Goal: Leave review/rating: Leave review/rating

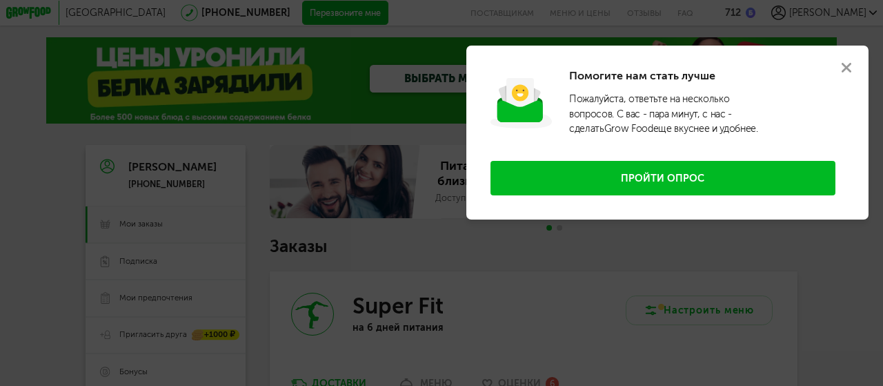
click at [849, 65] on use at bounding box center [846, 68] width 10 height 10
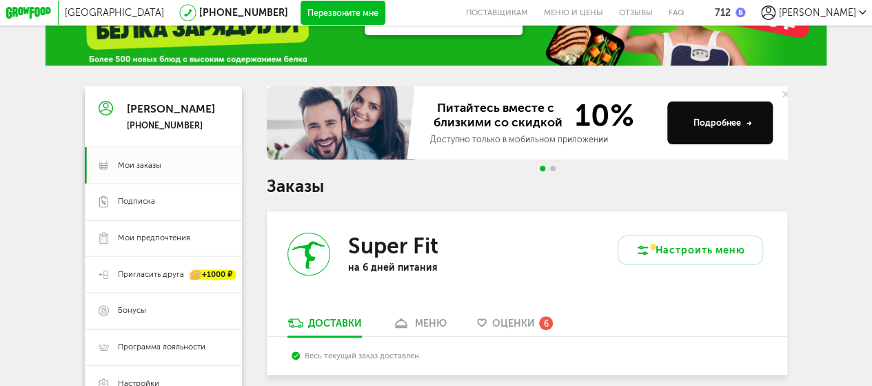
scroll to position [138, 0]
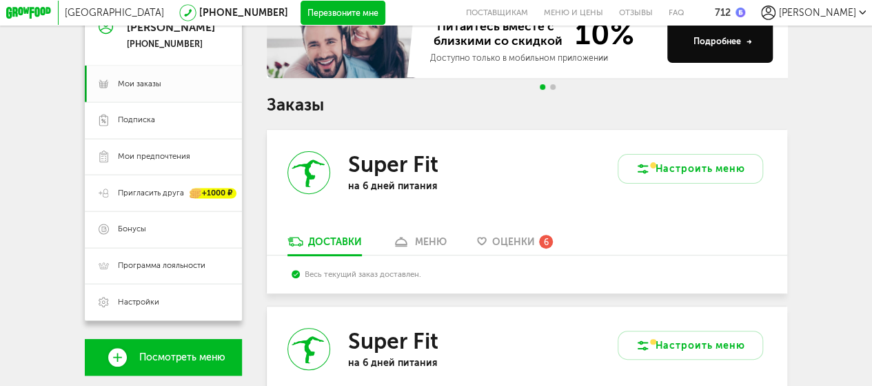
click at [521, 243] on span "Оценки" at bounding box center [513, 242] width 43 height 12
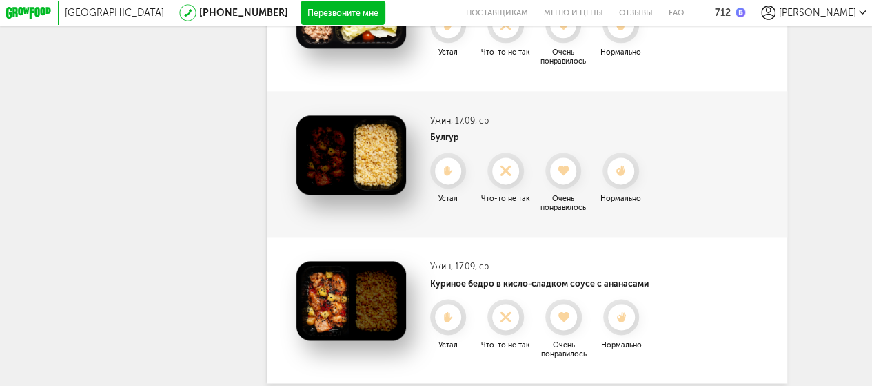
scroll to position [905, 0]
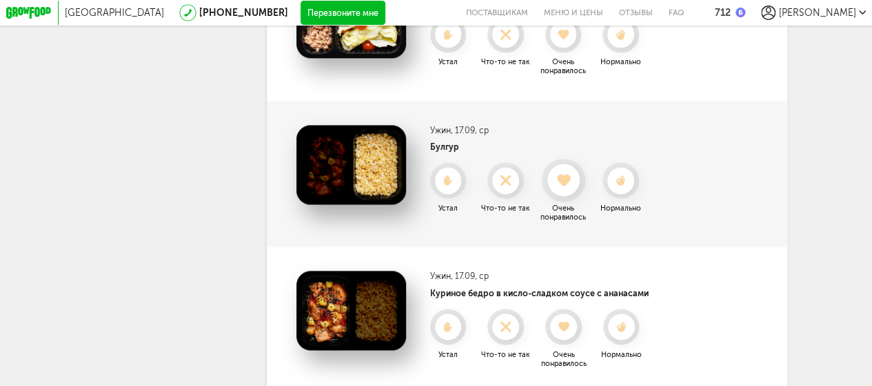
click at [560, 187] on icon at bounding box center [564, 180] width 32 height 13
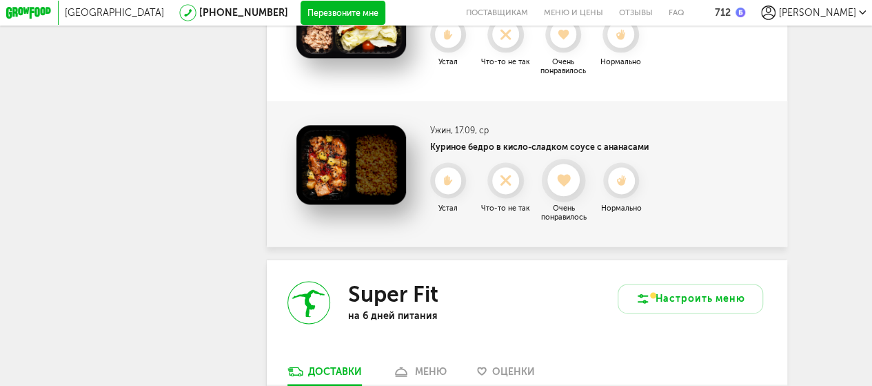
click at [563, 187] on use at bounding box center [563, 180] width 13 height 12
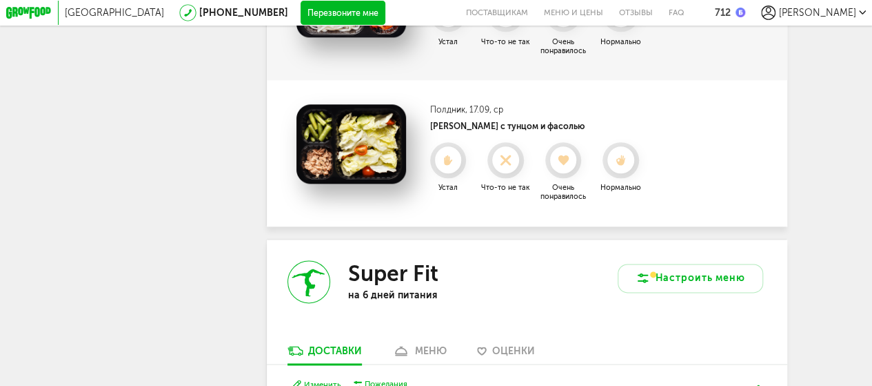
scroll to position [767, 0]
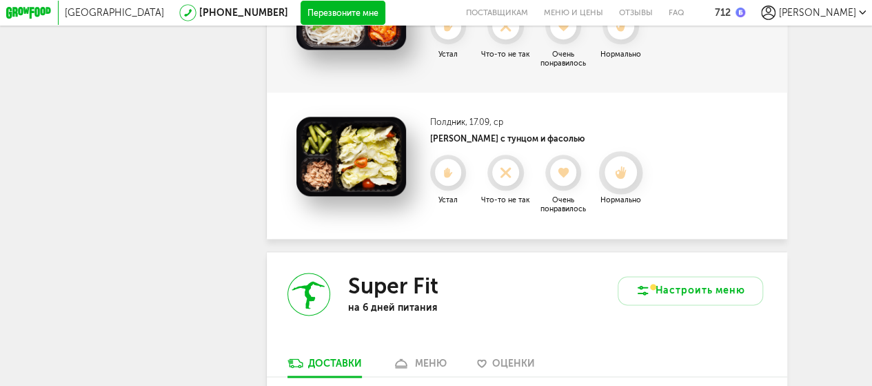
click at [623, 178] on use at bounding box center [620, 172] width 11 height 12
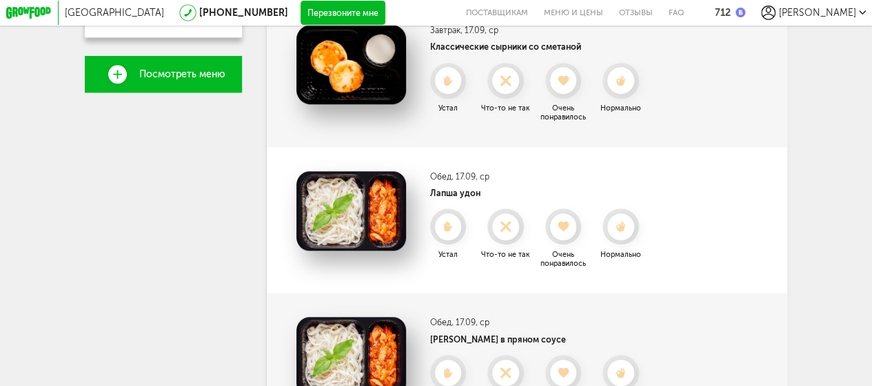
scroll to position [422, 0]
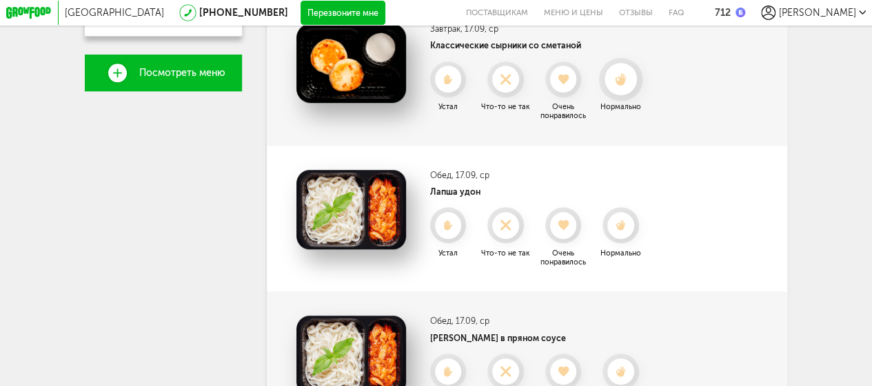
click at [625, 85] on use at bounding box center [620, 78] width 11 height 12
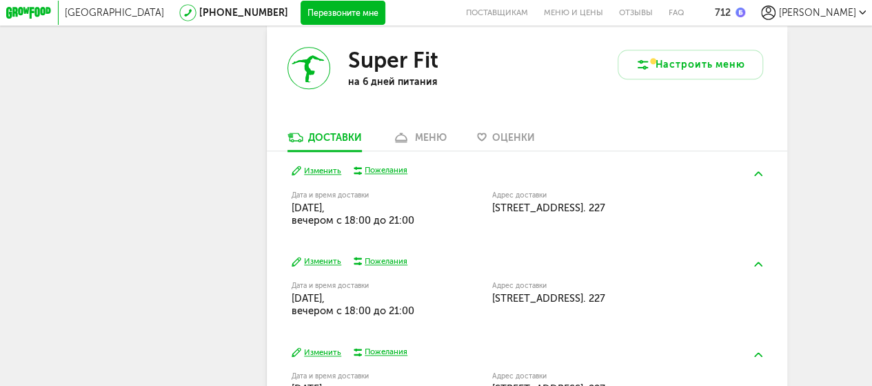
scroll to position [767, 0]
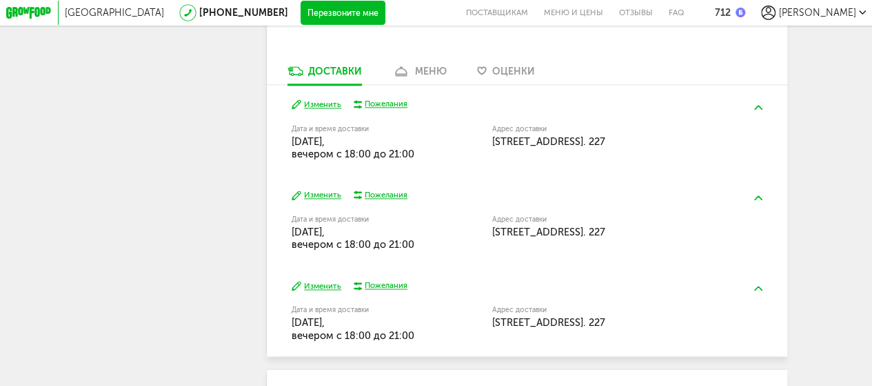
click at [430, 77] on div "меню" at bounding box center [431, 72] width 32 height 12
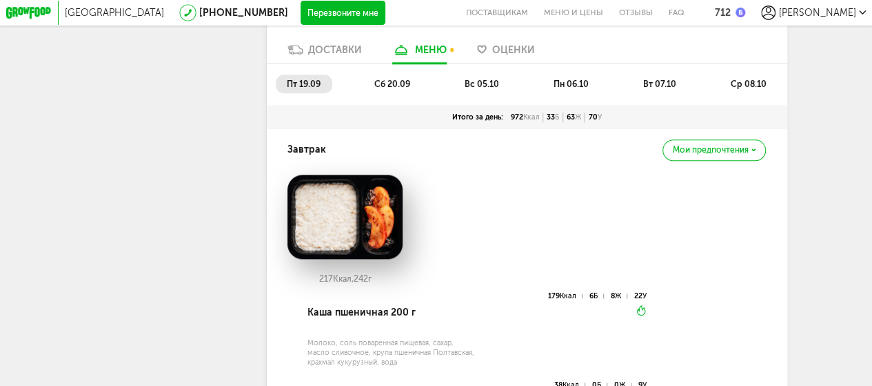
scroll to position [700, 0]
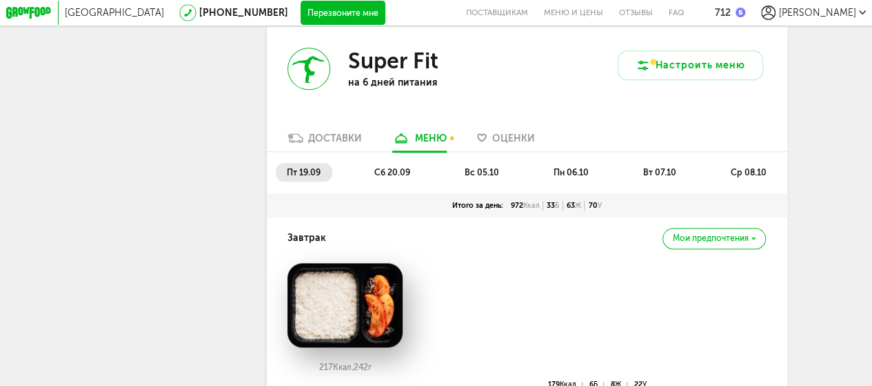
click at [477, 177] on span "вс 05.10" at bounding box center [482, 172] width 34 height 10
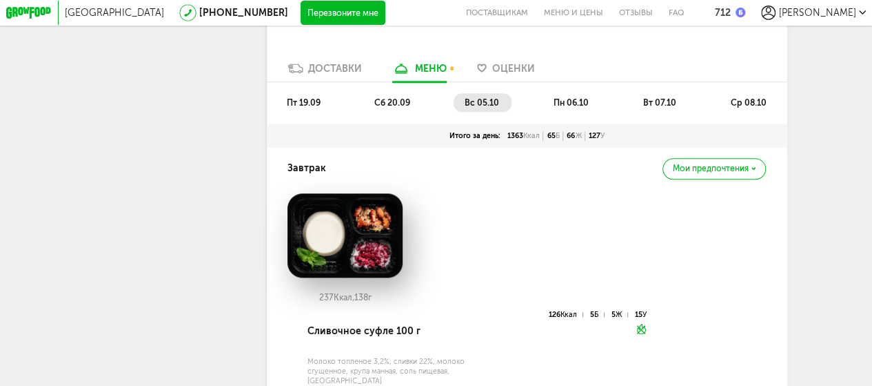
scroll to position [769, 0]
click at [567, 108] on span "пн 06.10" at bounding box center [571, 103] width 35 height 10
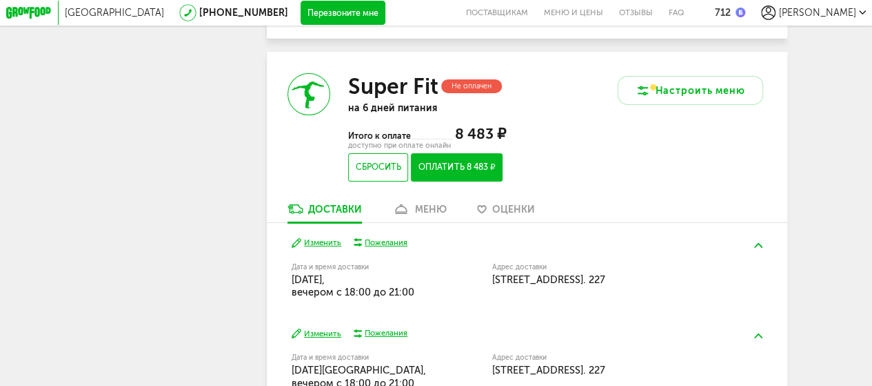
scroll to position [2286, 0]
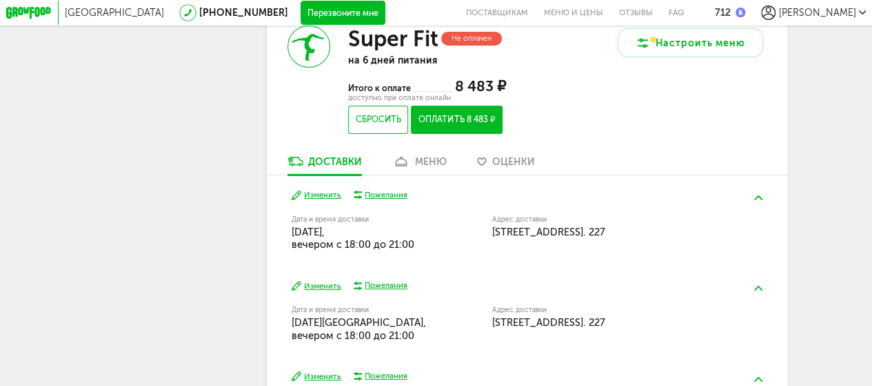
click at [430, 168] on div "меню" at bounding box center [431, 162] width 32 height 12
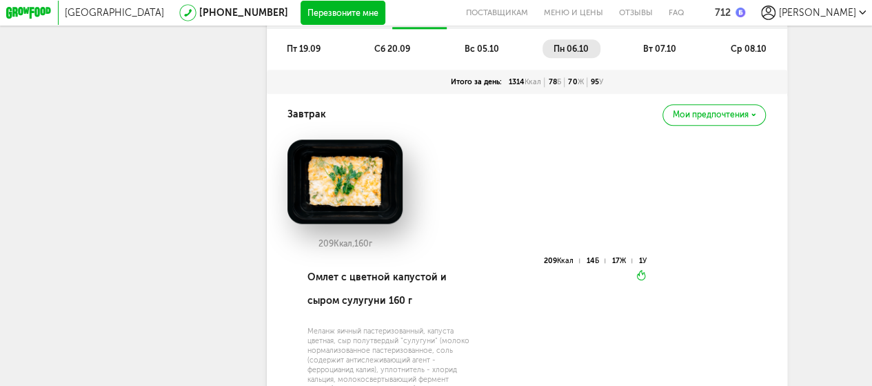
scroll to position [897, 0]
